Goal: Download file/media

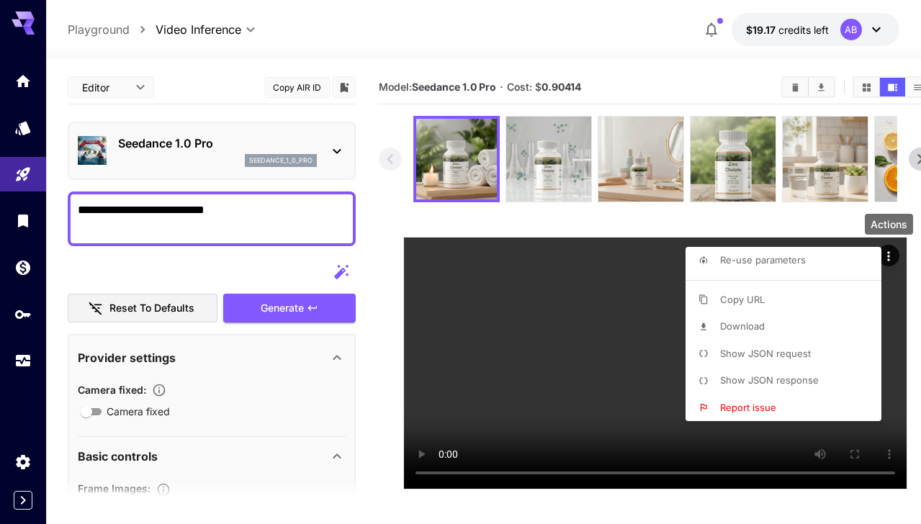
scroll to position [406, 0]
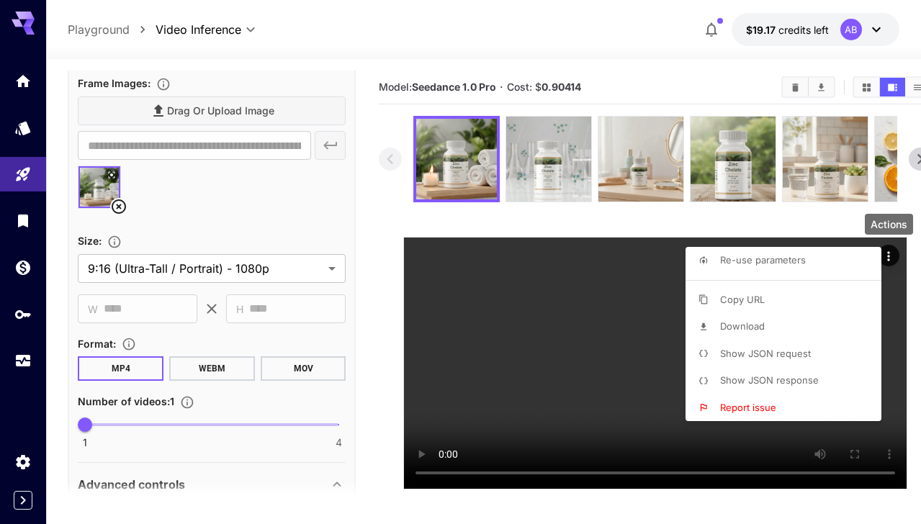
click at [644, 163] on div at bounding box center [460, 262] width 921 height 524
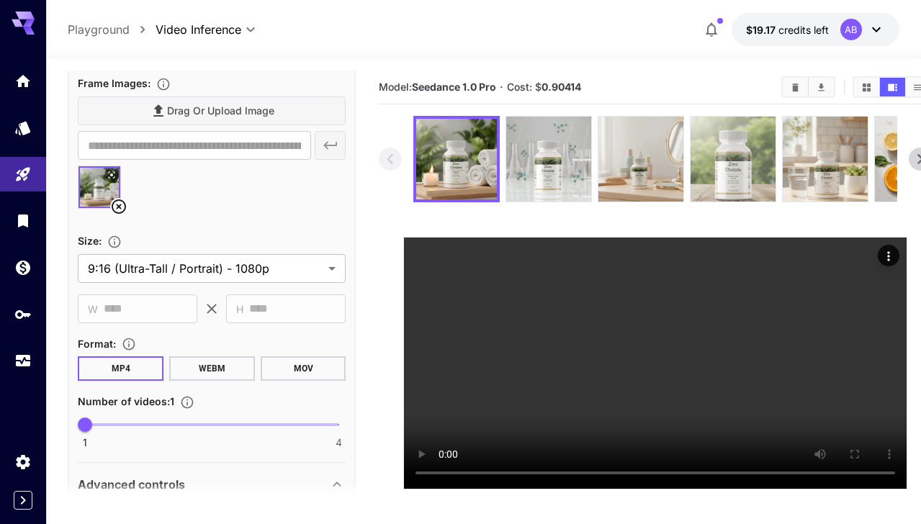
click at [738, 169] on img at bounding box center [733, 159] width 85 height 85
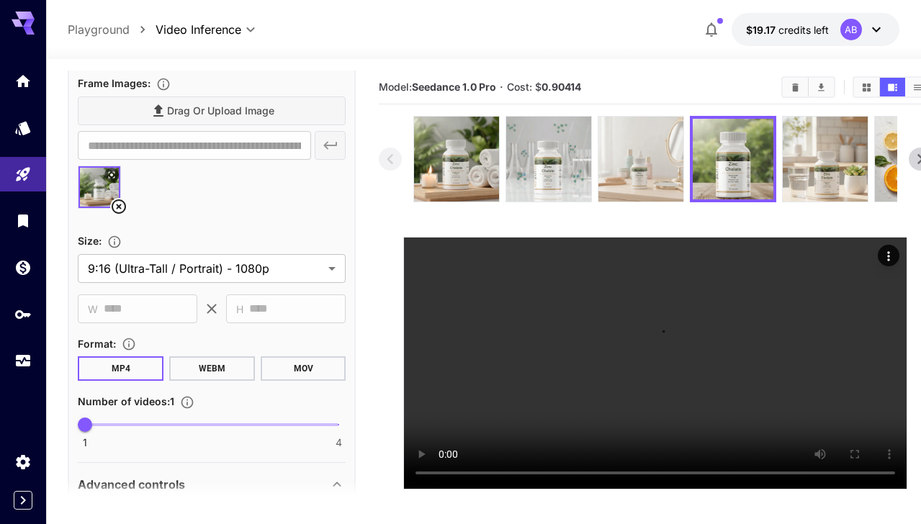
click at [651, 166] on img at bounding box center [641, 159] width 85 height 85
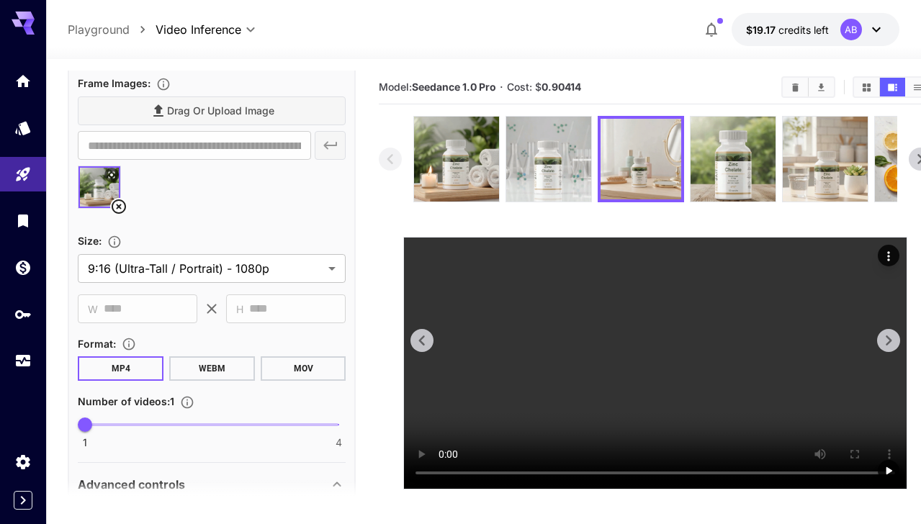
click at [882, 254] on icon "Actions" at bounding box center [889, 256] width 14 height 14
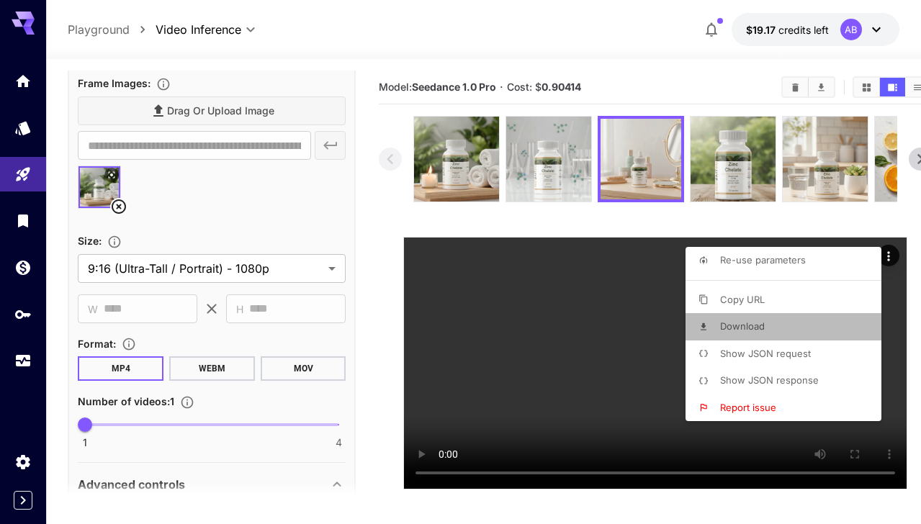
click at [795, 327] on li "Download" at bounding box center [788, 326] width 205 height 27
